Goal: Communication & Community: Answer question/provide support

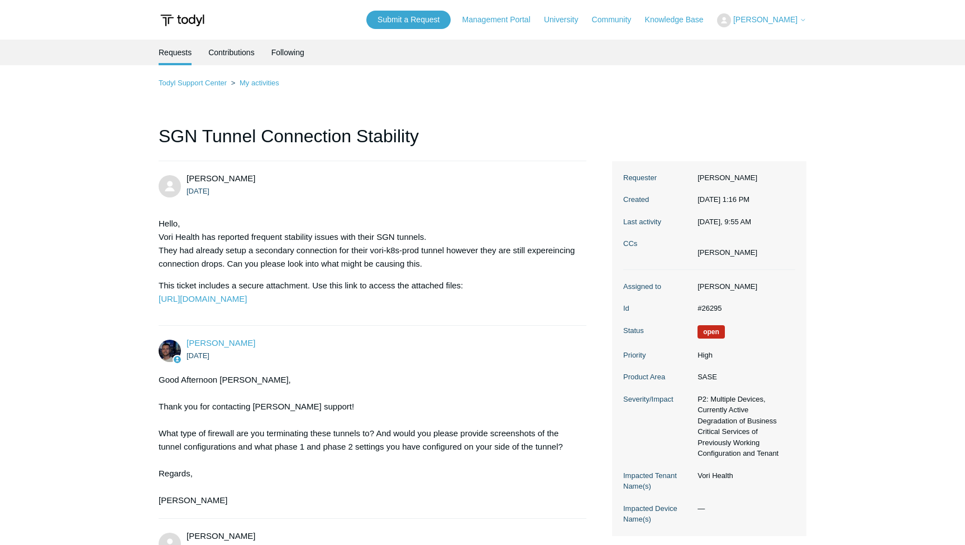
scroll to position [1882, 0]
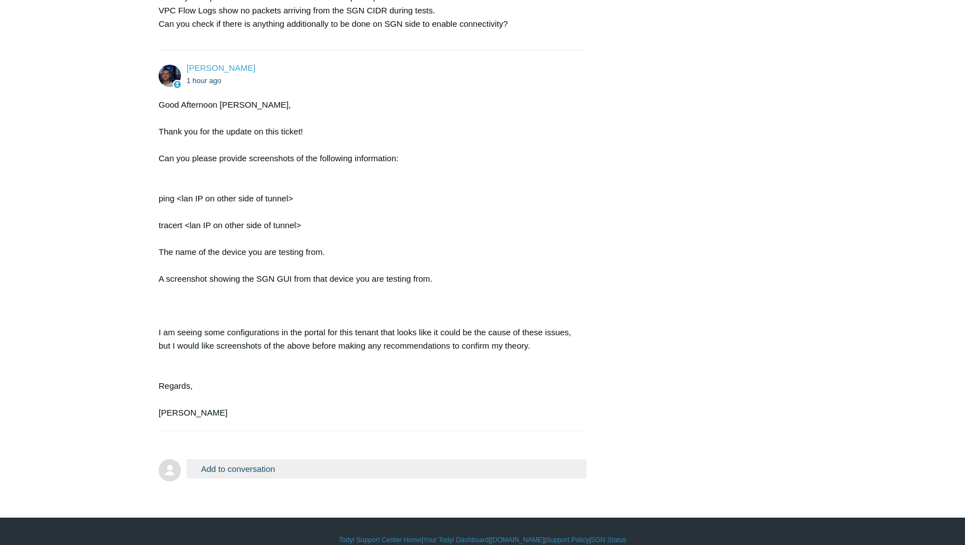
scroll to position [2081, 0]
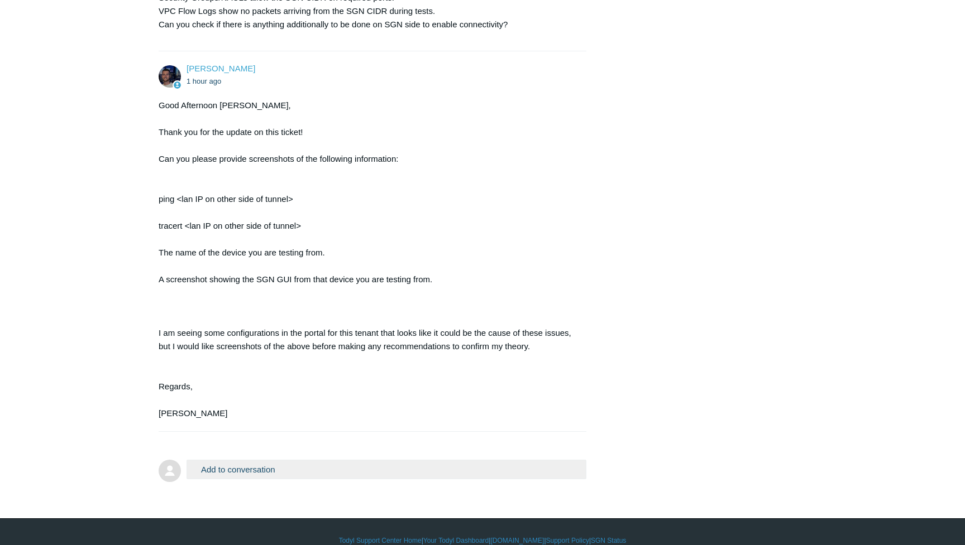
click at [445, 301] on div "Good Afternoon [PERSON_NAME], Thank you for the update on this ticket! Can you …" at bounding box center [367, 260] width 416 height 322
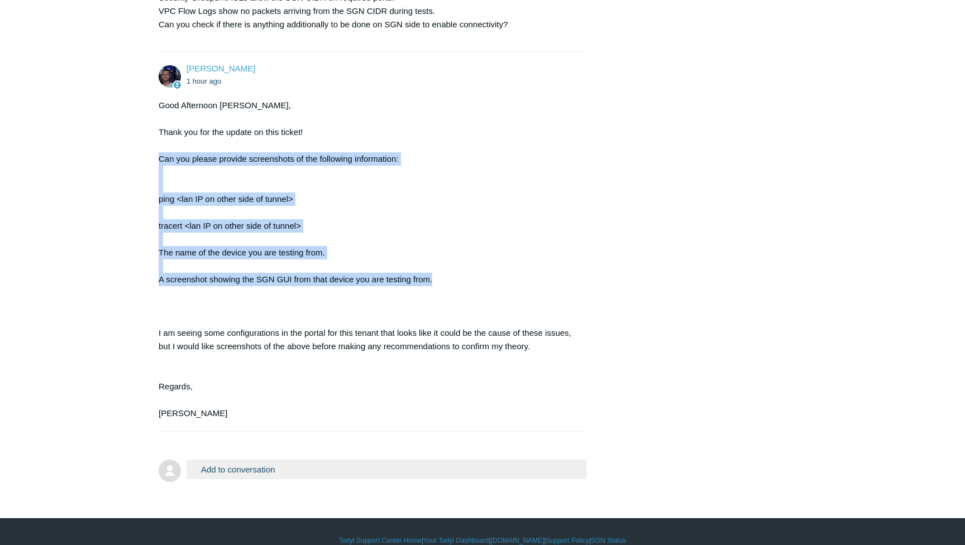
drag, startPoint x: 445, startPoint y: 301, endPoint x: 92, endPoint y: 174, distance: 375.0
copy div "Can you please provide screenshots of the following information: ping <lan IP o…"
click at [364, 264] on div "Good Afternoon [PERSON_NAME], Thank you for the update on this ticket! Can you …" at bounding box center [367, 260] width 416 height 322
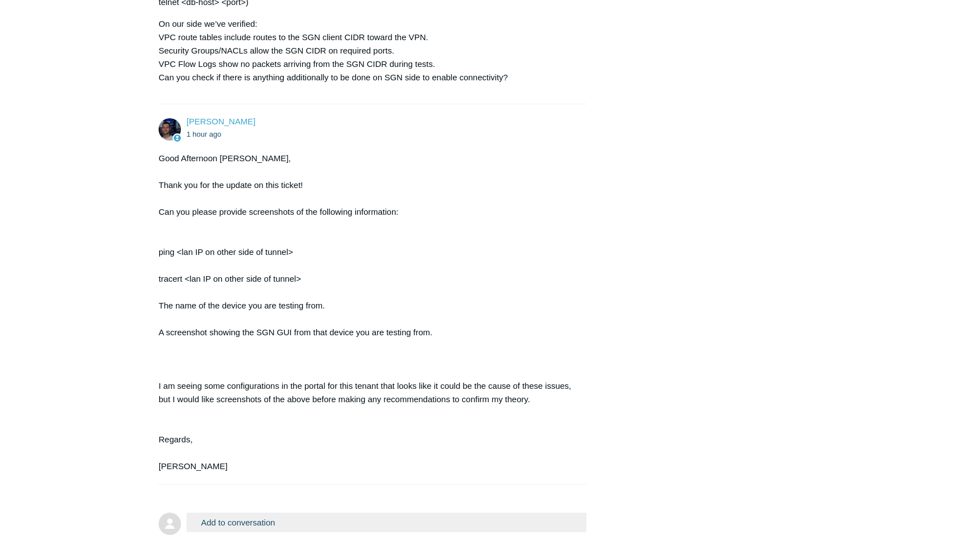
scroll to position [2041, 0]
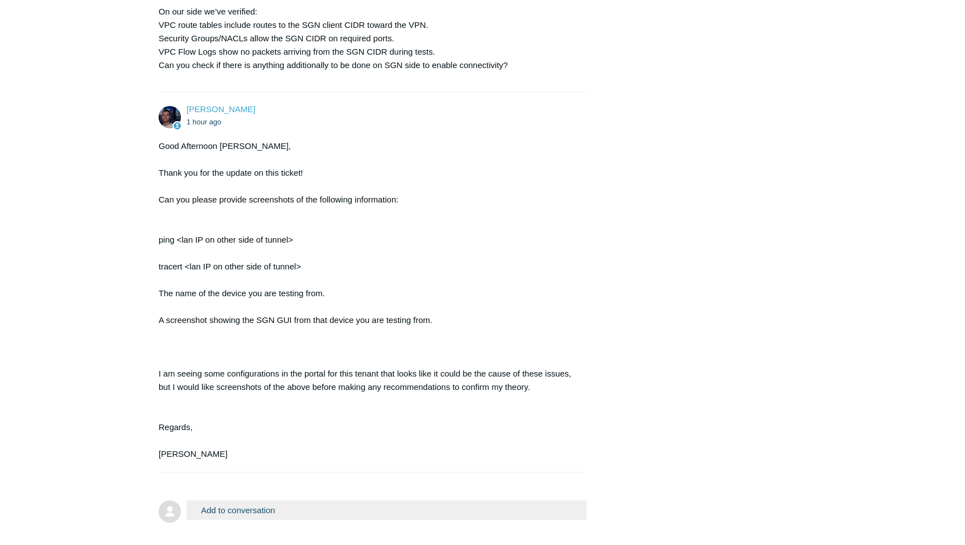
click at [309, 287] on div "Good Afternoon [PERSON_NAME], Thank you for the update on this ticket! Can you …" at bounding box center [367, 301] width 416 height 322
click at [243, 344] on div "Good Afternoon [PERSON_NAME], Thank you for the update on this ticket! Can you …" at bounding box center [367, 301] width 416 height 322
drag, startPoint x: 281, startPoint y: 341, endPoint x: 433, endPoint y: 342, distance: 151.8
click at [433, 342] on div "Good Afternoon [PERSON_NAME], Thank you for the update on this ticket! Can you …" at bounding box center [367, 301] width 416 height 322
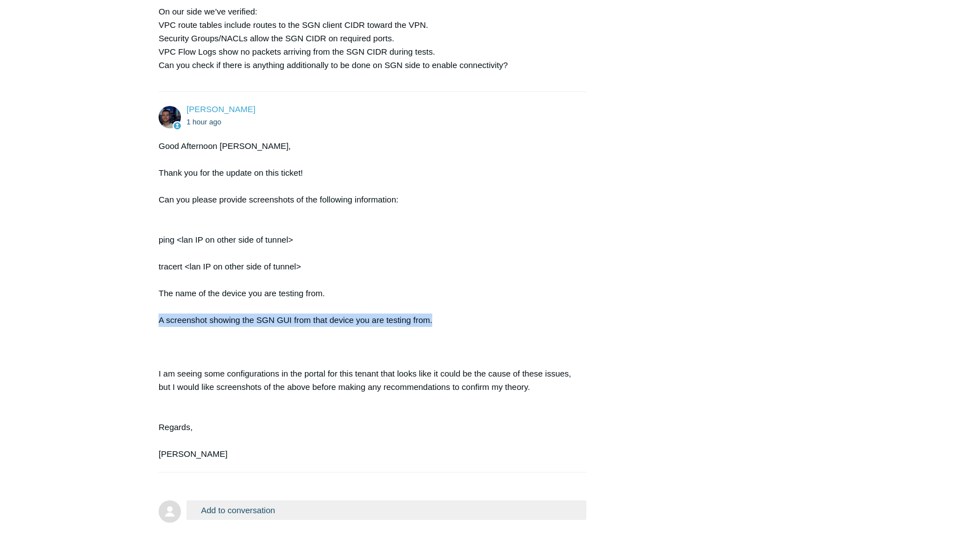
drag, startPoint x: 434, startPoint y: 342, endPoint x: 145, endPoint y: 338, distance: 288.6
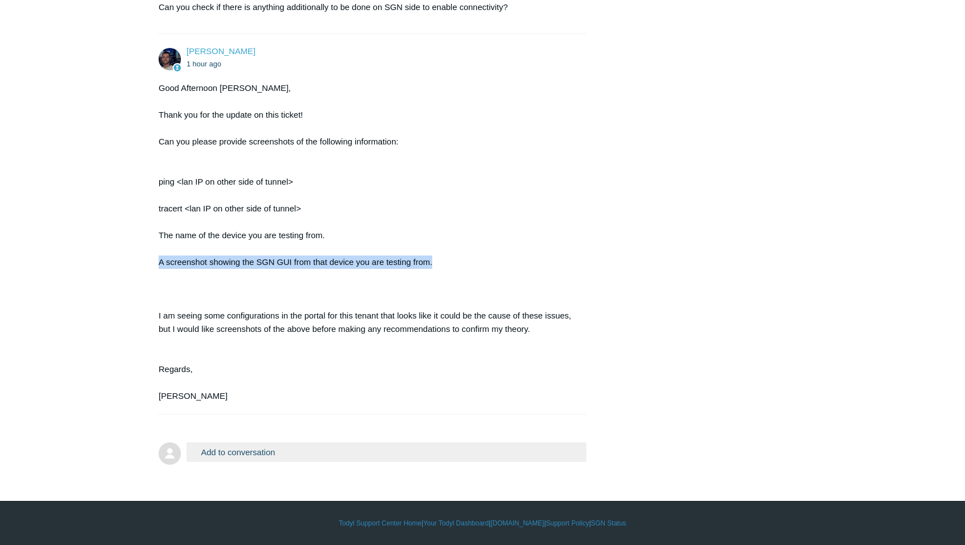
scroll to position [2078, 0]
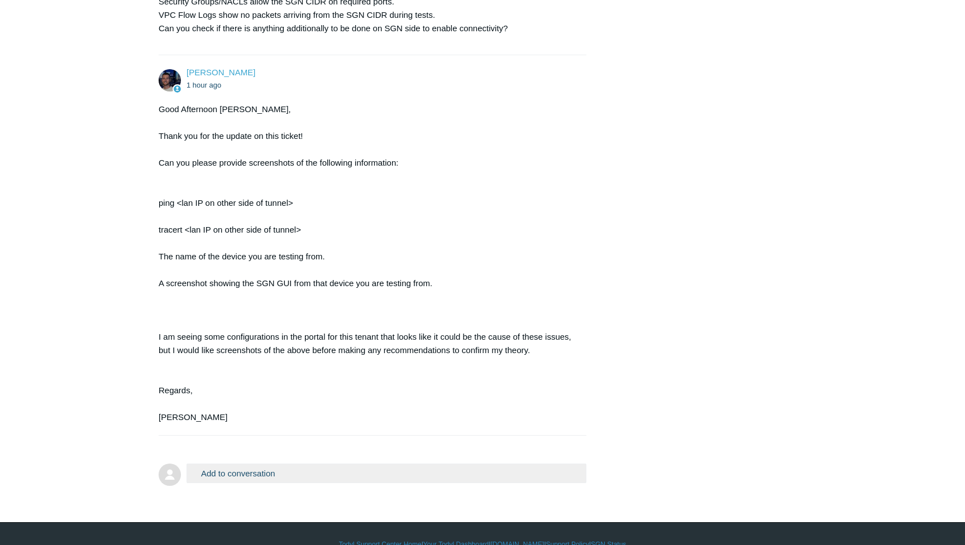
click at [336, 231] on div "Good Afternoon [PERSON_NAME], Thank you for the update on this ticket! Can you …" at bounding box center [367, 264] width 416 height 322
drag, startPoint x: 181, startPoint y: 222, endPoint x: 287, endPoint y: 218, distance: 106.1
click at [290, 219] on div "Good Afternoon [PERSON_NAME], Thank you for the update on this ticket! Can you …" at bounding box center [367, 264] width 416 height 322
copy div "lan IP on other side of tunnel"
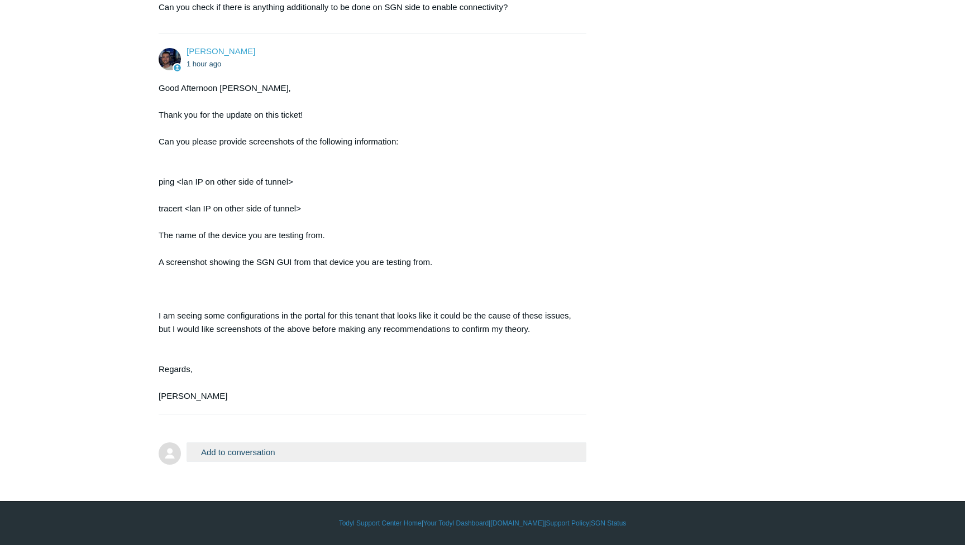
scroll to position [2118, 0]
click at [303, 451] on button "Add to conversation" at bounding box center [386, 453] width 400 height 20
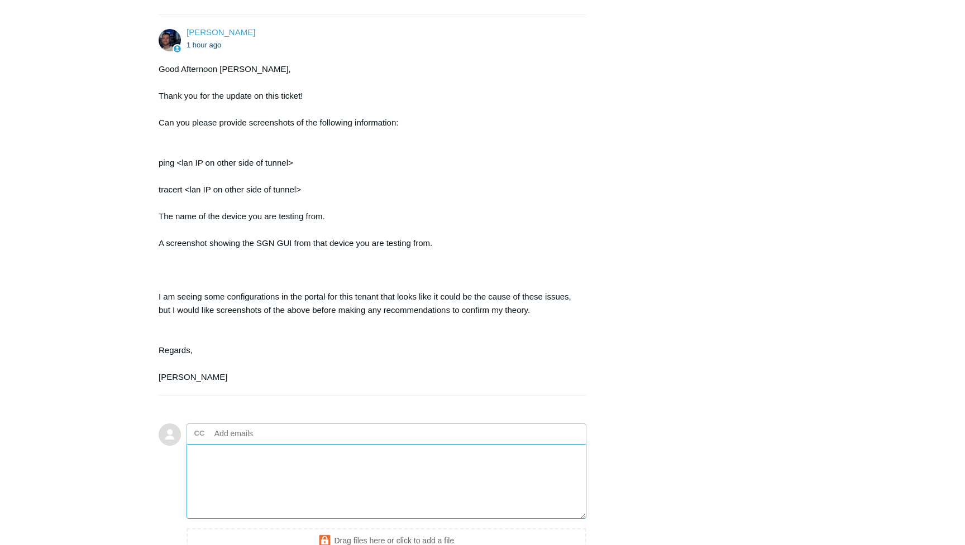
click at [320, 490] on textarea "Add your reply" at bounding box center [386, 481] width 400 height 75
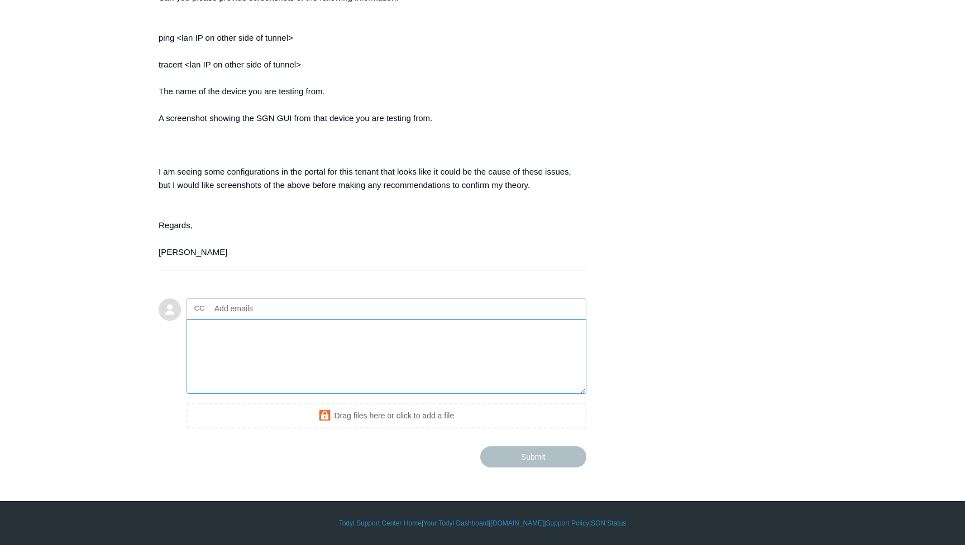
scroll to position [2262, 0]
click at [324, 354] on textarea "Add your reply" at bounding box center [386, 356] width 400 height 75
click at [311, 353] on textarea "Add your reply" at bounding box center [386, 356] width 400 height 75
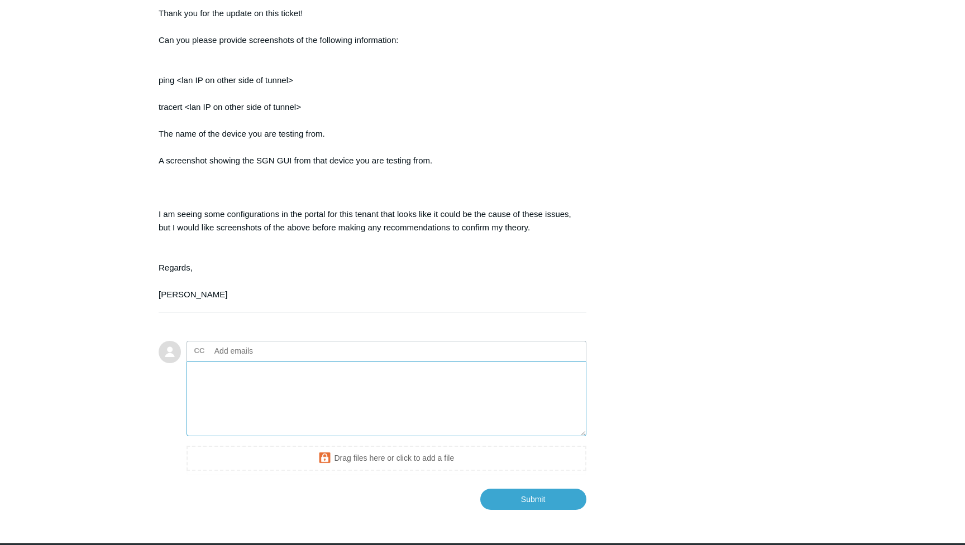
scroll to position [2148, 0]
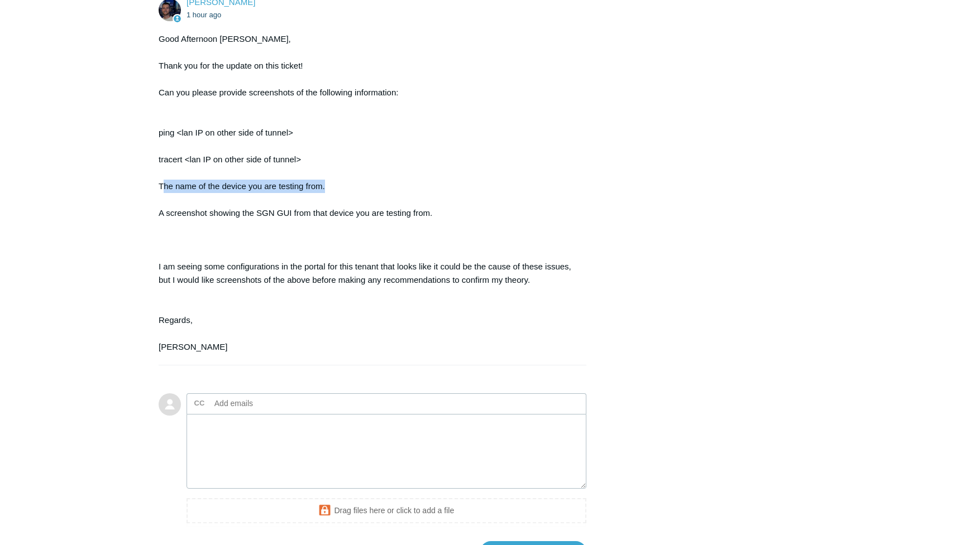
drag, startPoint x: 163, startPoint y: 204, endPoint x: 335, endPoint y: 203, distance: 172.5
click at [337, 204] on div "Good Afternoon [PERSON_NAME], Thank you for the update on this ticket! Can you …" at bounding box center [367, 193] width 416 height 322
click at [335, 203] on div "Good Afternoon [PERSON_NAME], Thank you for the update on this ticket! Can you …" at bounding box center [367, 193] width 416 height 322
drag, startPoint x: 332, startPoint y: 210, endPoint x: 144, endPoint y: 208, distance: 188.1
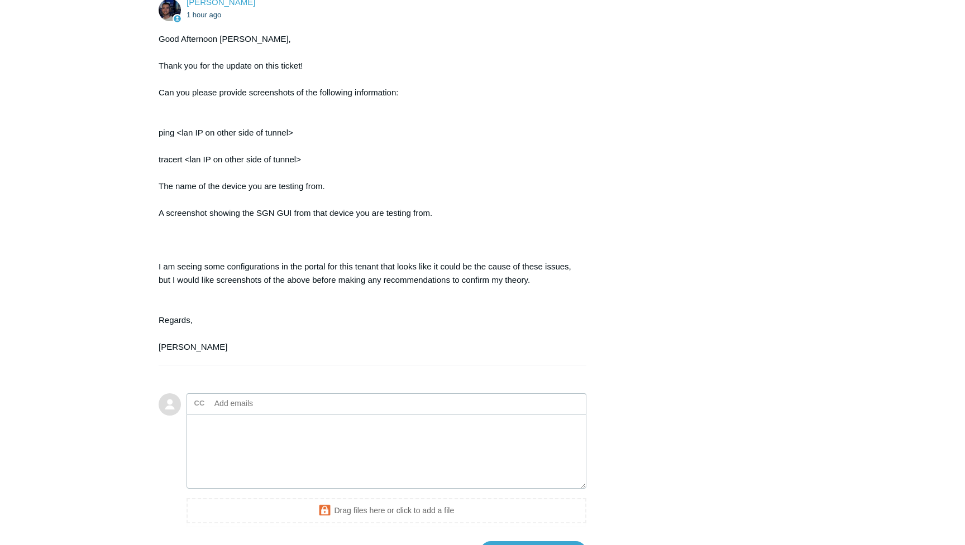
click at [181, 228] on div "Good Afternoon [PERSON_NAME], Thank you for the update on this ticket! Can you …" at bounding box center [367, 193] width 416 height 322
drag, startPoint x: 159, startPoint y: 231, endPoint x: 472, endPoint y: 228, distance: 313.7
click at [472, 228] on div "Good Afternoon [PERSON_NAME], Thank you for the update on this ticket! Can you …" at bounding box center [367, 193] width 416 height 322
click at [339, 445] on textarea "Add your reply" at bounding box center [386, 451] width 400 height 75
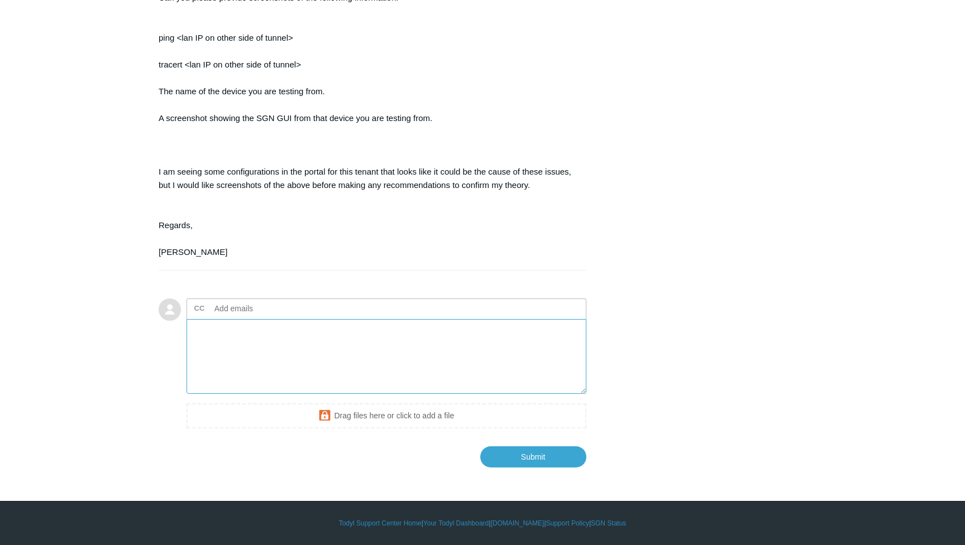
scroll to position [2262, 0]
type textarea "P"
type textarea "H"
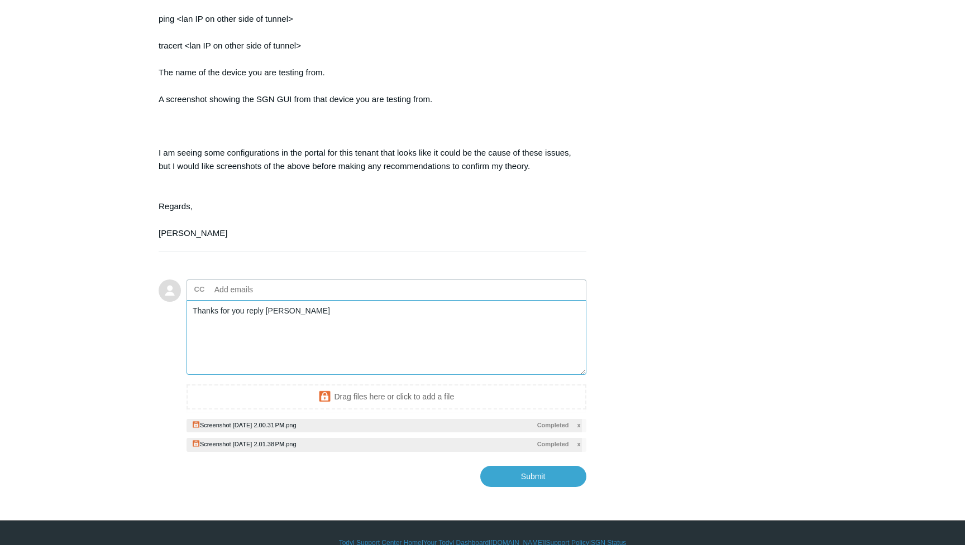
click at [365, 342] on textarea "Thanks for you reply [PERSON_NAME]" at bounding box center [386, 337] width 400 height 75
click at [266, 331] on textarea "Thanks for you reply [PERSON_NAME]." at bounding box center [386, 337] width 400 height 75
click at [371, 329] on textarea "Thanks for you reply, [PERSON_NAME]." at bounding box center [386, 337] width 400 height 75
click at [242, 330] on textarea "Thanks for you reply, [PERSON_NAME]." at bounding box center [386, 337] width 400 height 75
click at [368, 339] on textarea "Thanks for your reply, [PERSON_NAME]." at bounding box center [386, 337] width 400 height 75
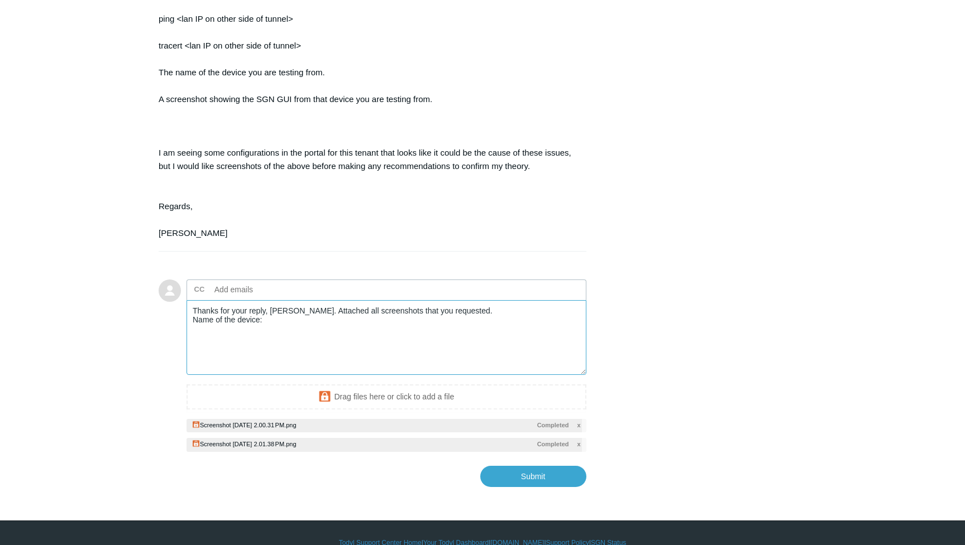
paste textarea "Rakeshs-MacBook-Pro"
click at [562, 487] on input "Submit" at bounding box center [533, 476] width 106 height 21
type textarea "Thanks for your reply, [PERSON_NAME]. Attached all screenshots that you request…"
